Goal: Information Seeking & Learning: Learn about a topic

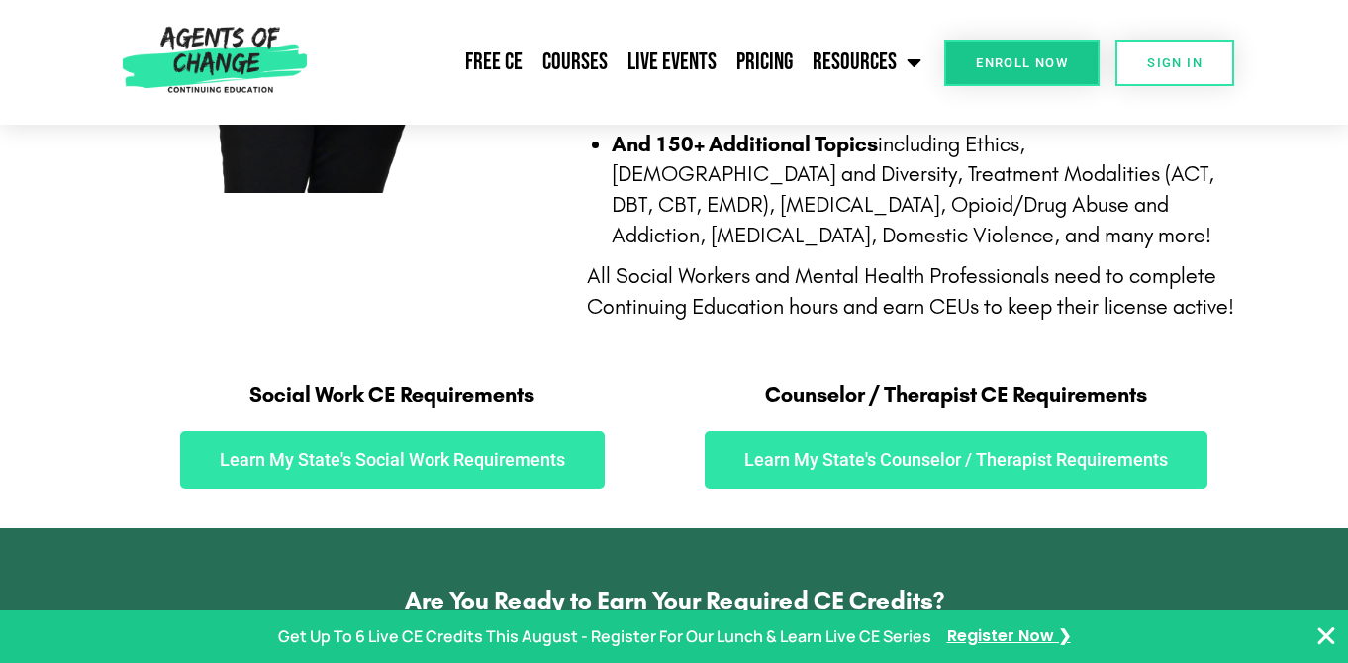
scroll to position [919, 0]
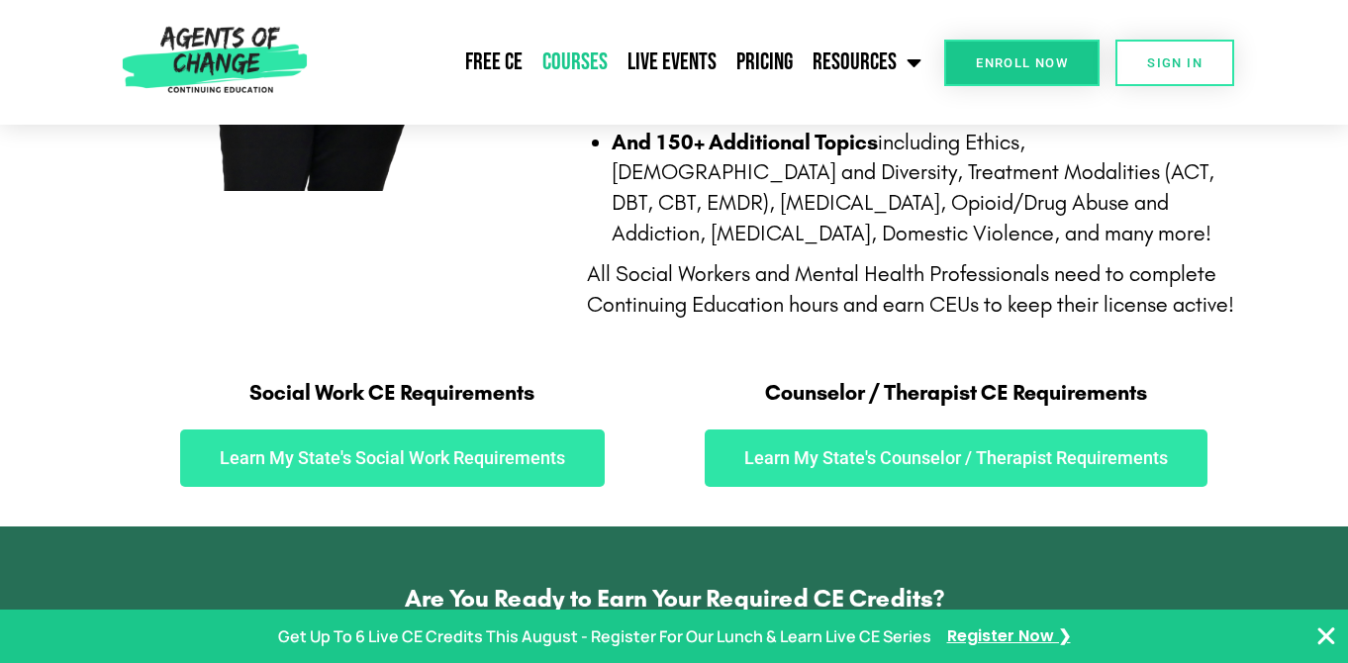
click at [584, 56] on link "Courses" at bounding box center [575, 62] width 85 height 49
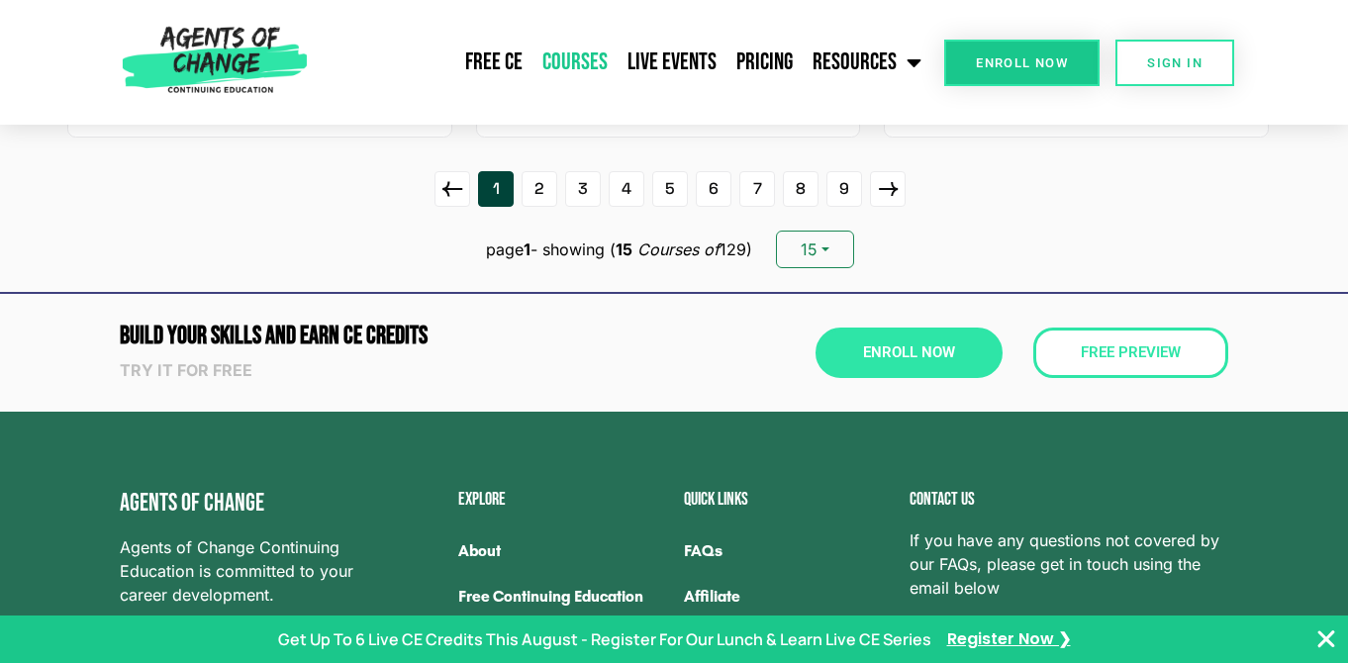
scroll to position [2579, 0]
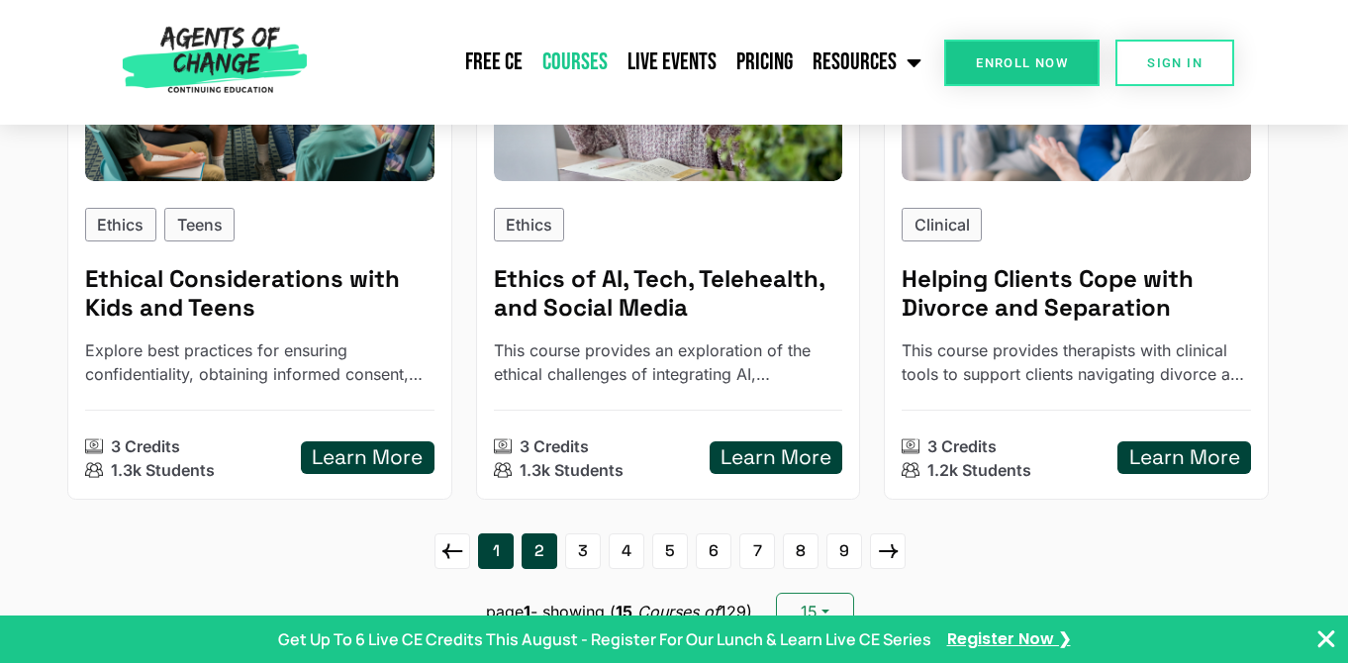
click at [548, 569] on link "2" at bounding box center [540, 552] width 36 height 36
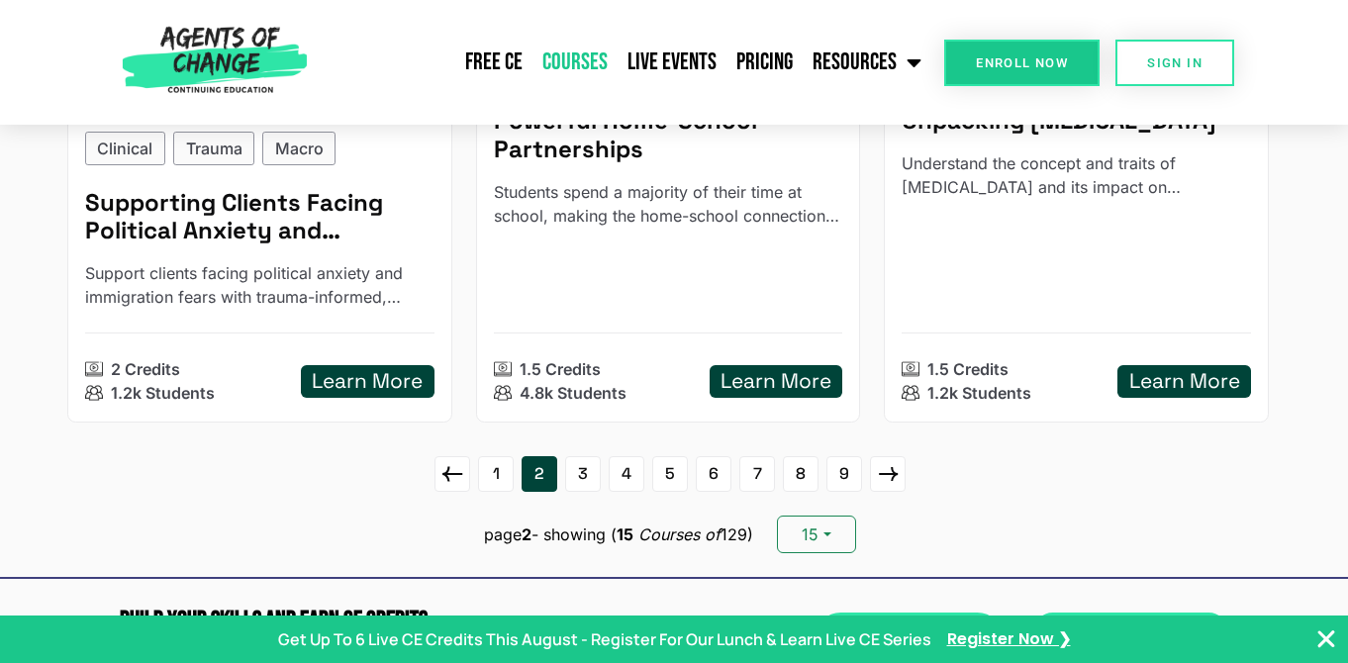
scroll to position [2809, 0]
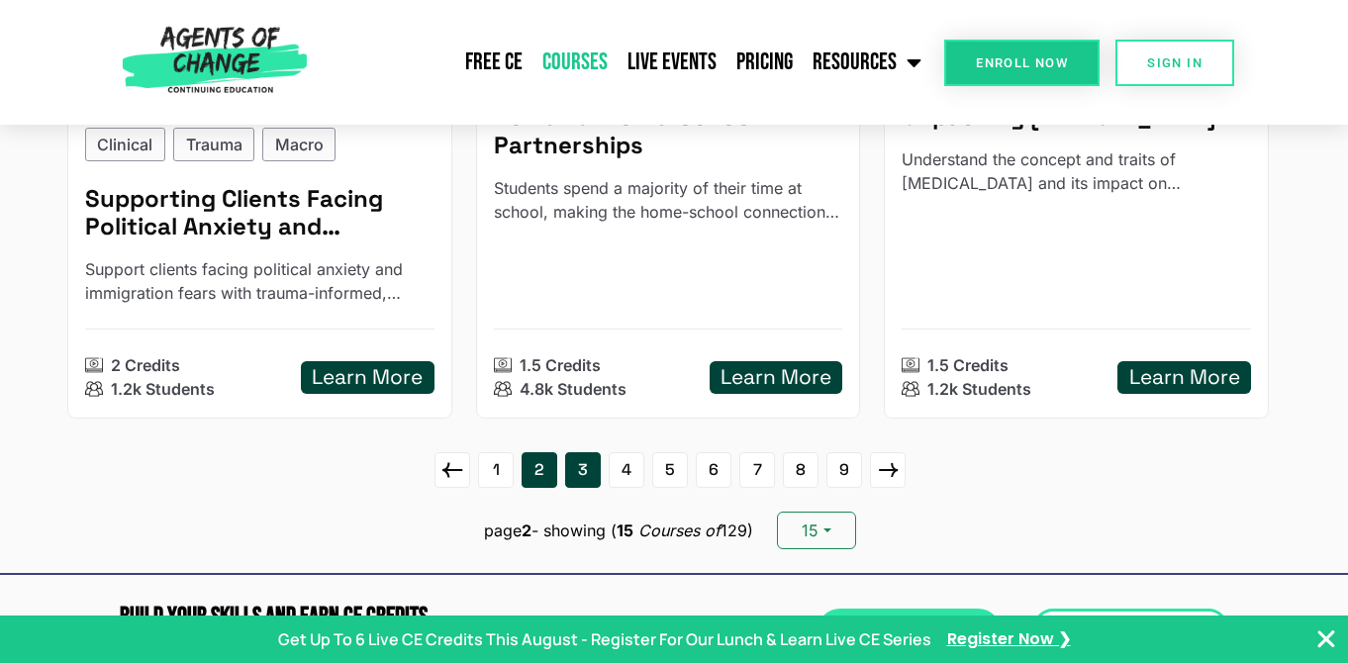
click at [582, 469] on link "3" at bounding box center [583, 470] width 36 height 36
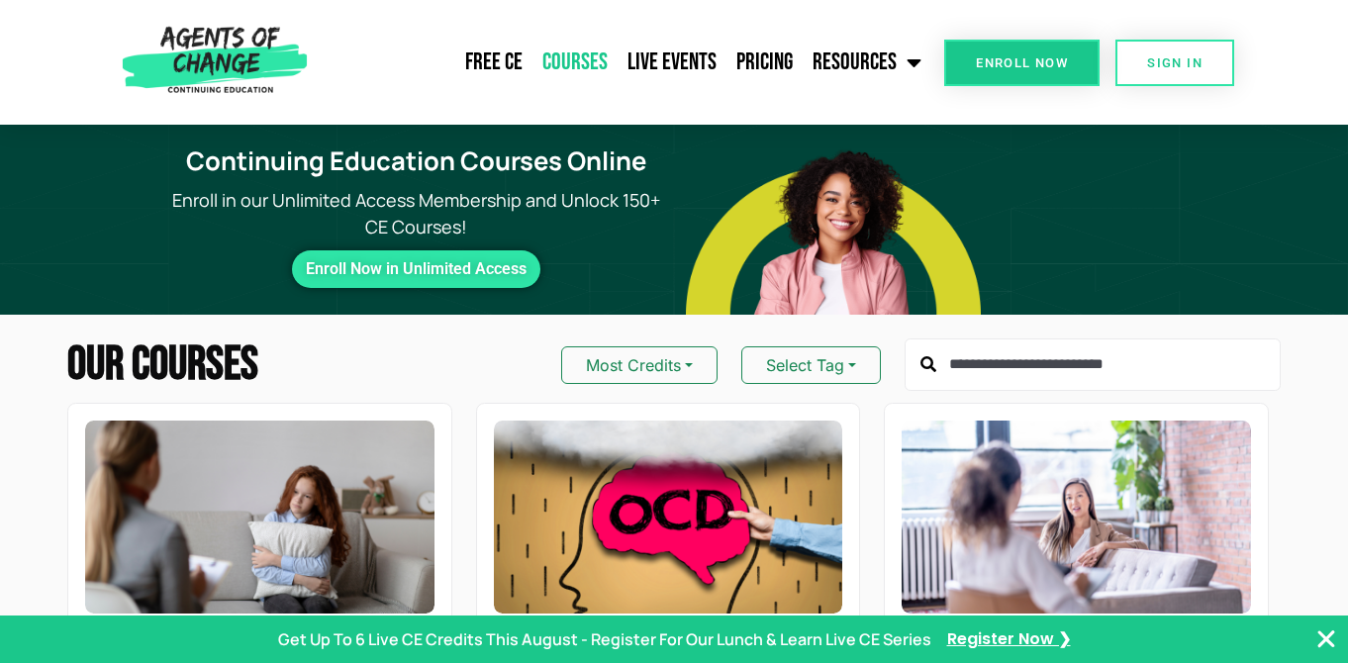
scroll to position [0, 0]
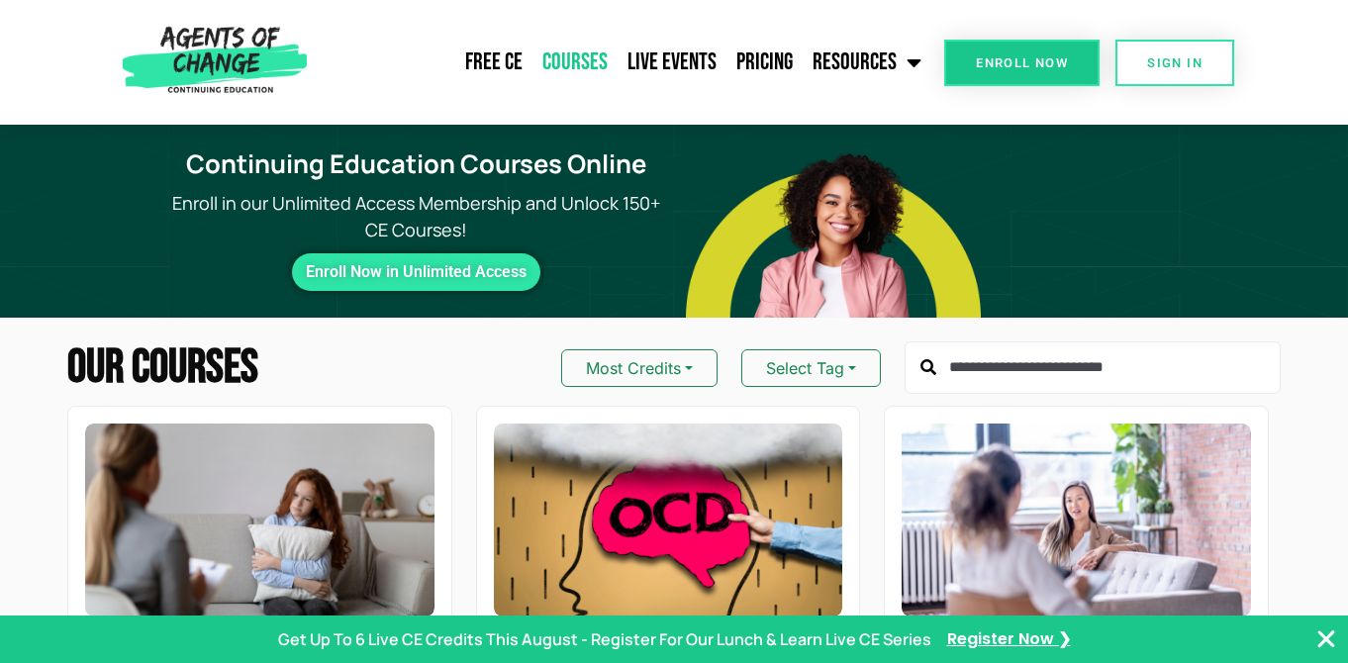
click at [988, 374] on input "text" at bounding box center [1093, 368] width 376 height 53
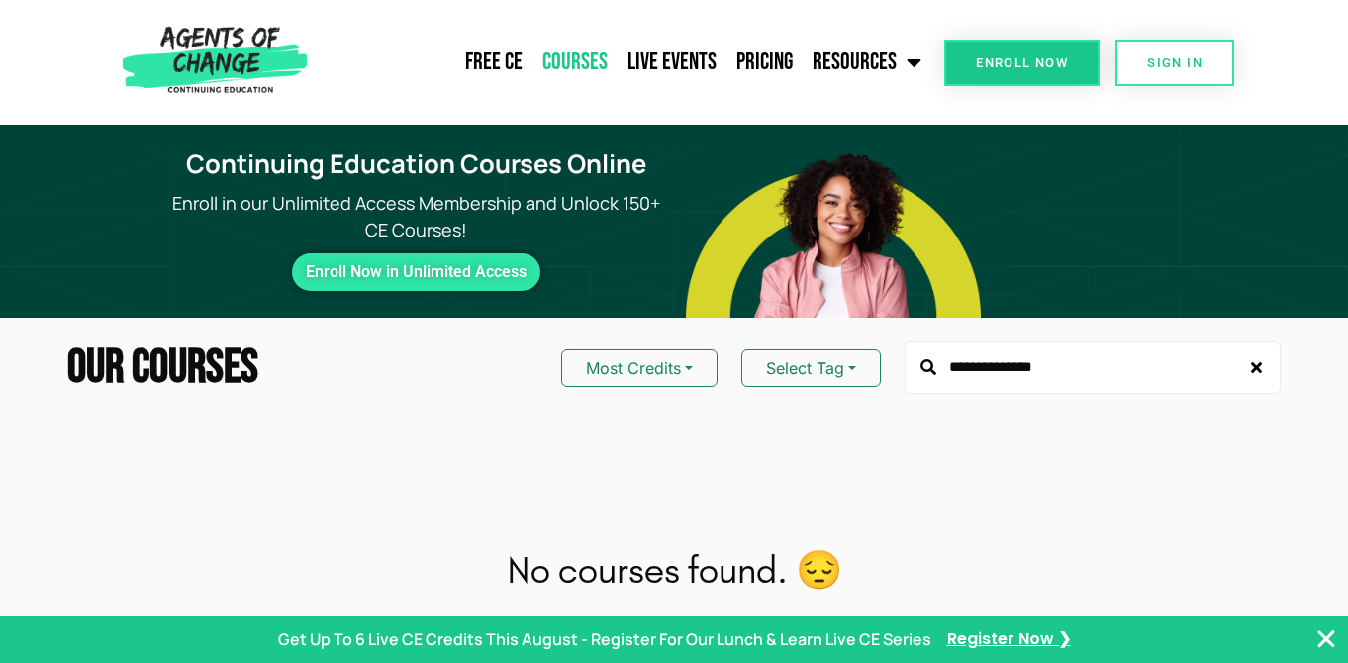
type input "**********"
